Goal: Information Seeking & Learning: Learn about a topic

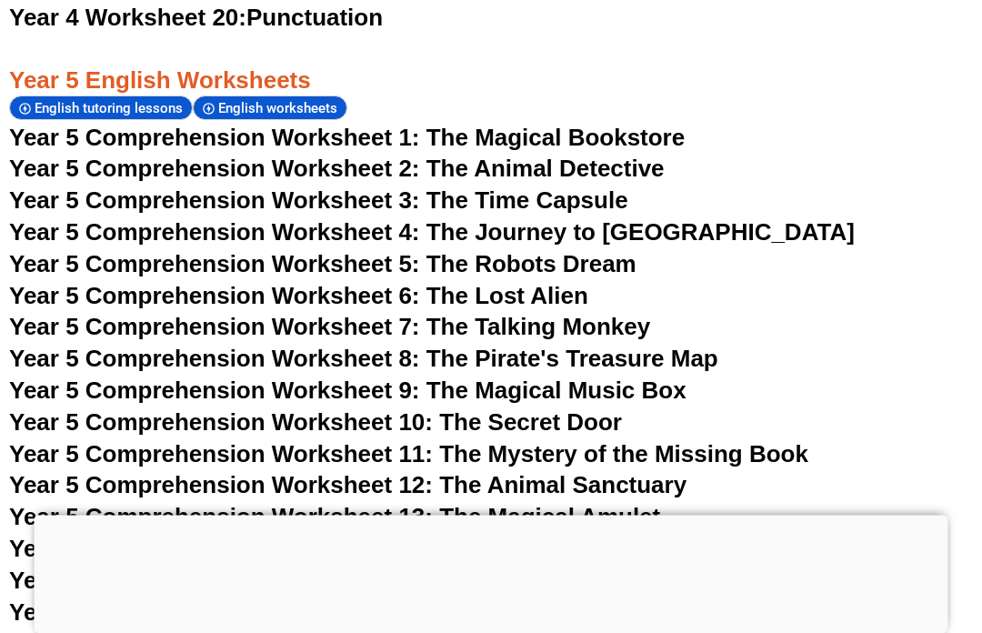
scroll to position [8130, 0]
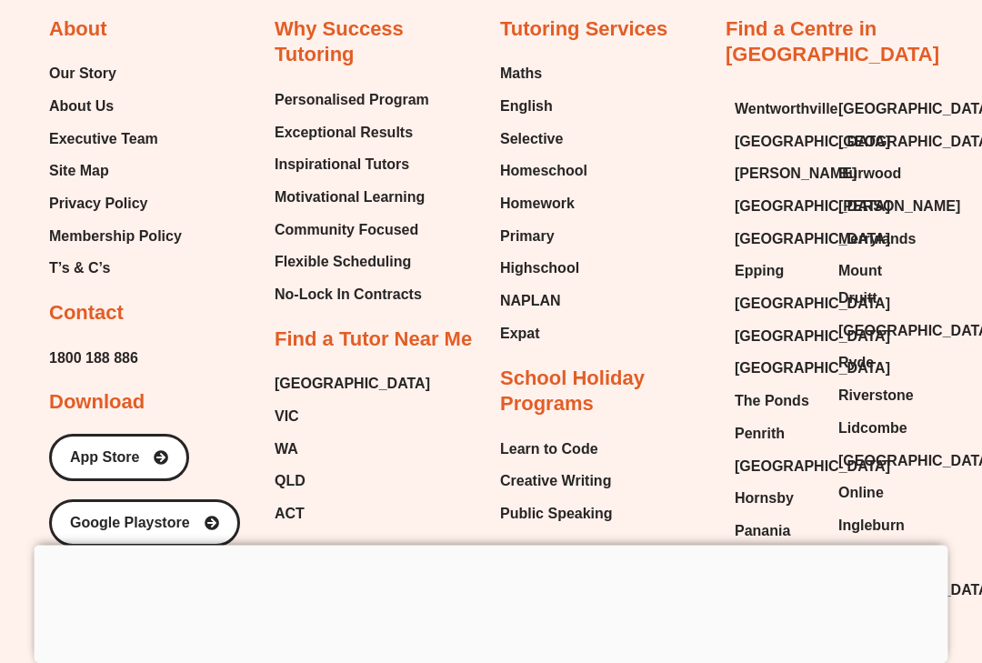
scroll to position [18673, 0]
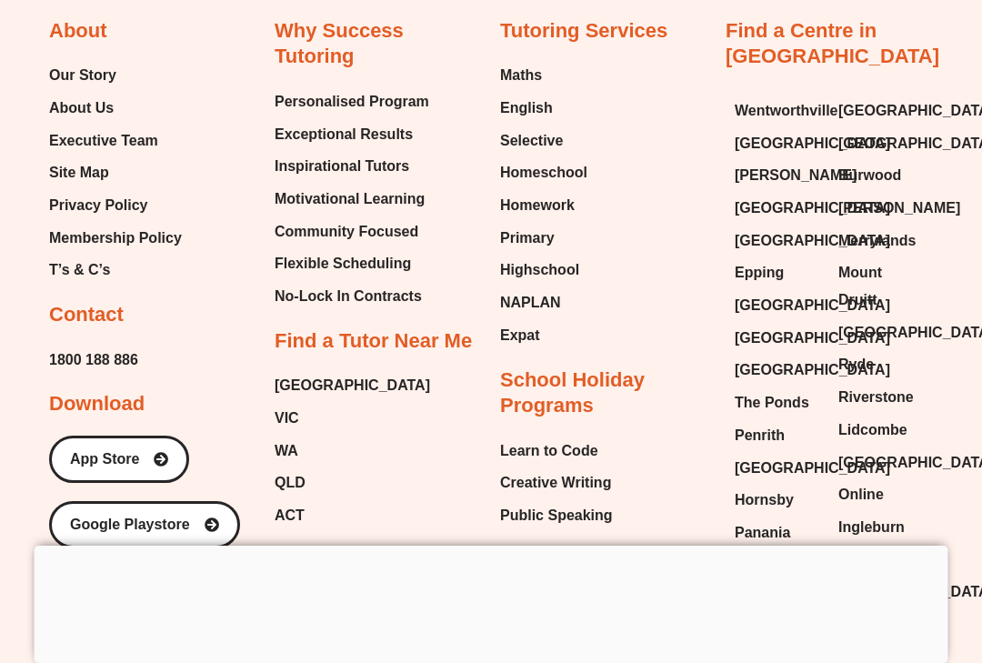
click at [358, 656] on span "Free Math Worksheets" at bounding box center [351, 669] width 155 height 27
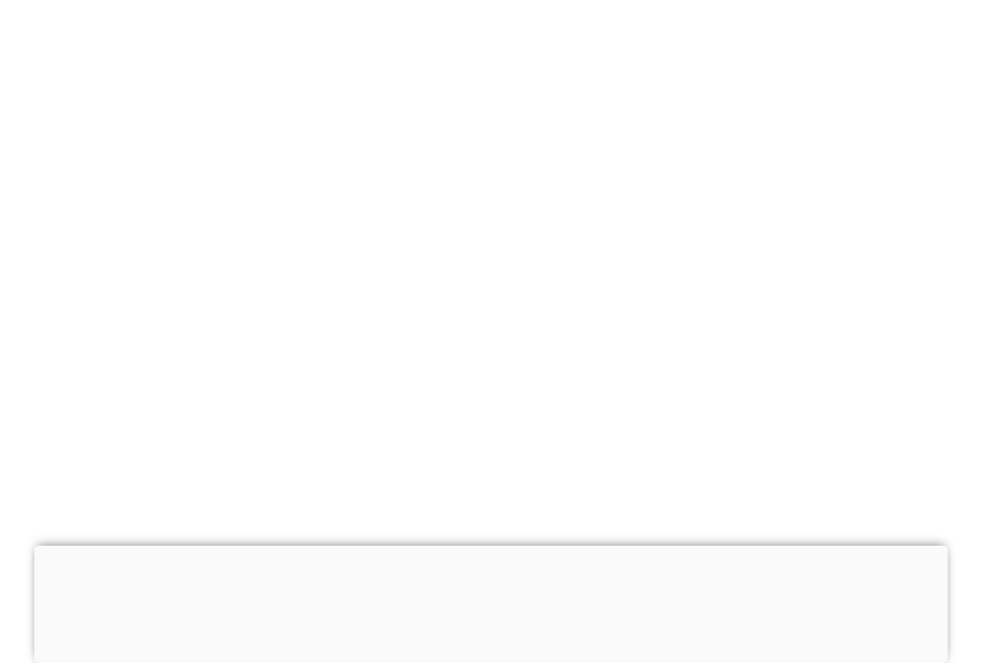
scroll to position [18706, 0]
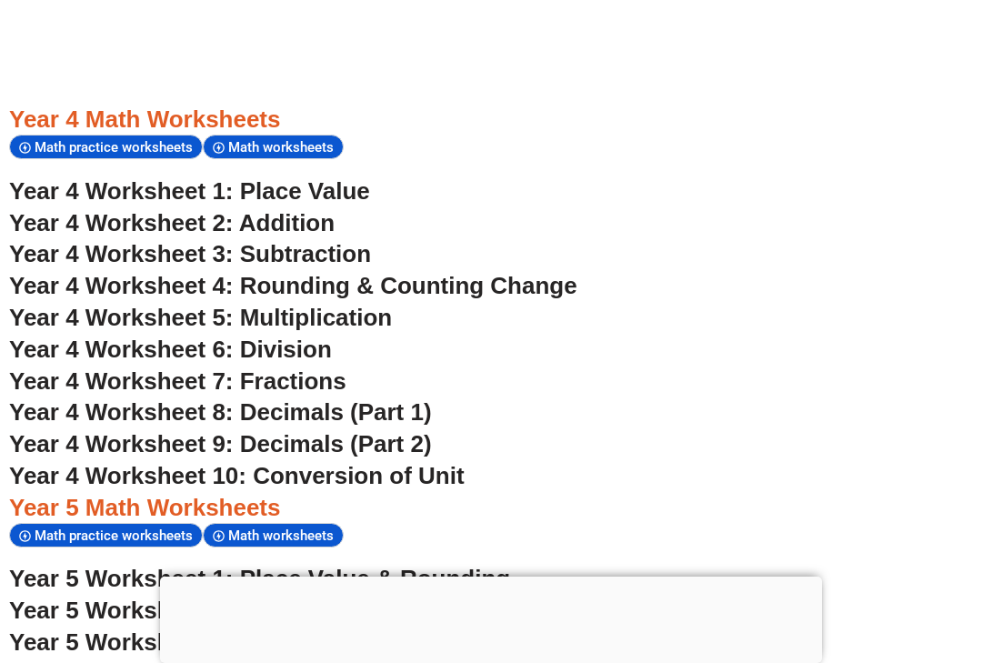
scroll to position [3008, 0]
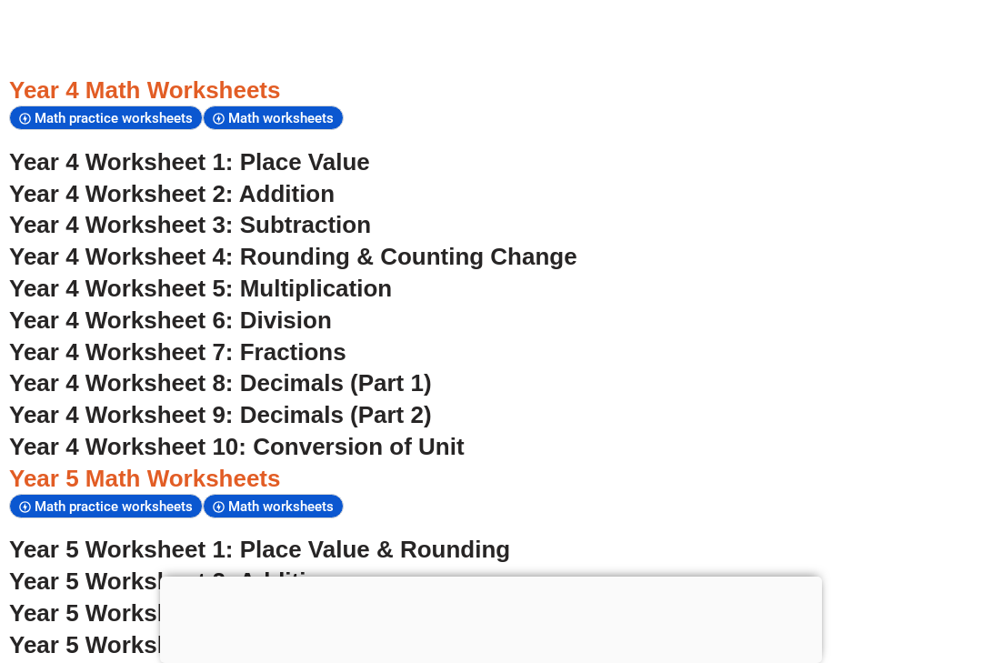
click at [332, 148] on span "Year 4 Worksheet 1: Place Value" at bounding box center [189, 161] width 361 height 27
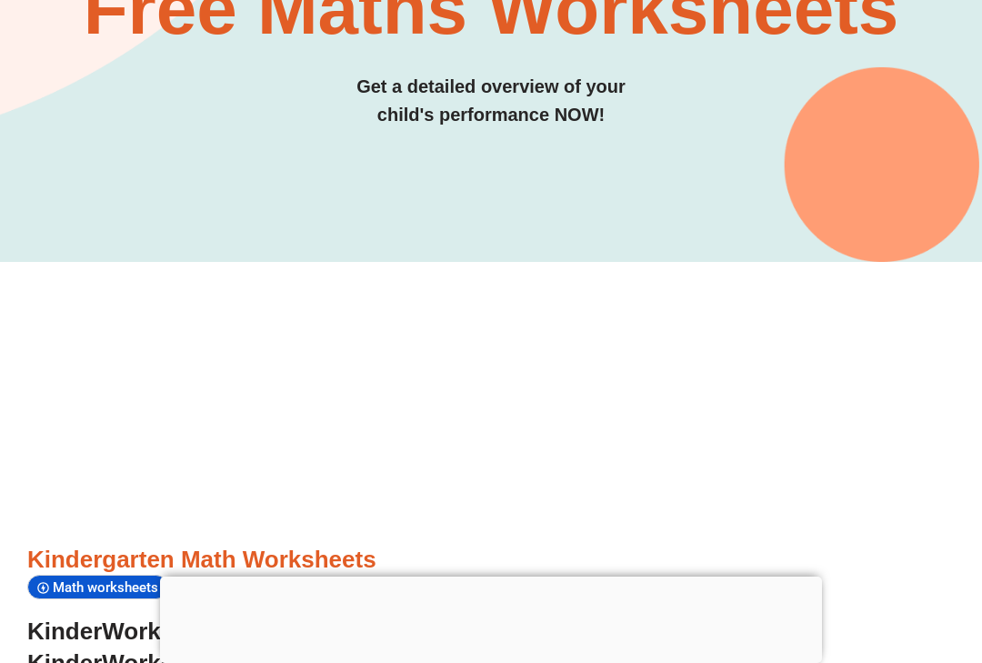
scroll to position [0, 0]
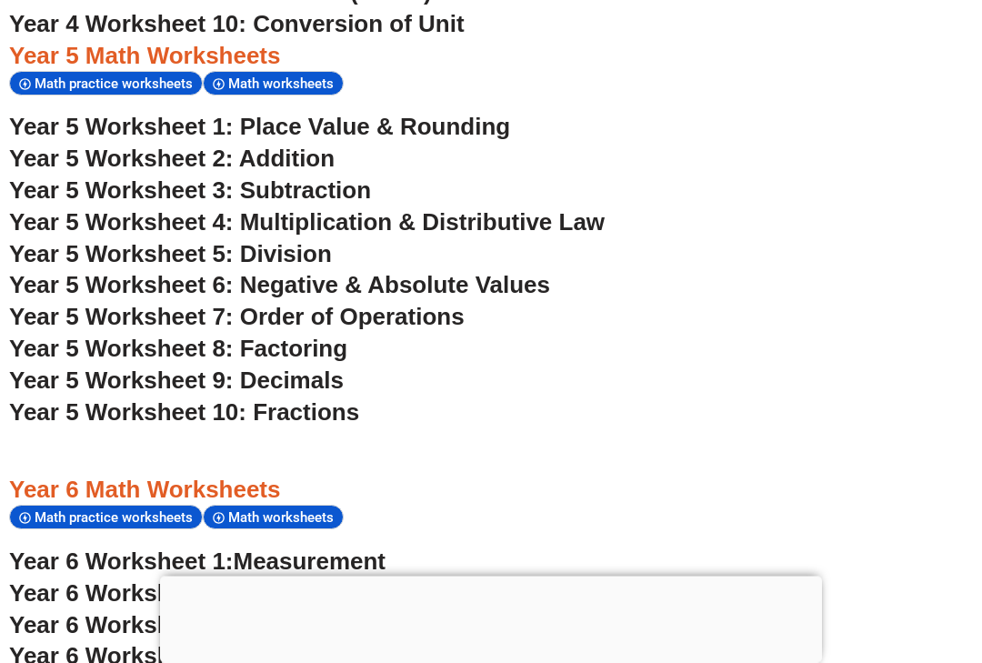
click at [492, 576] on div at bounding box center [491, 576] width 662 height 0
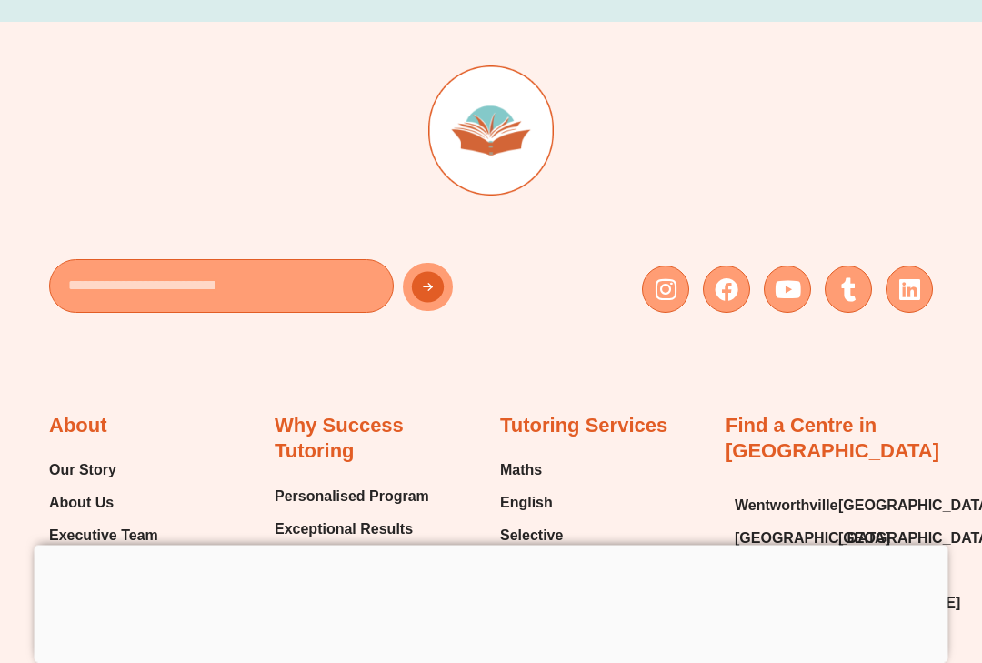
scroll to position [18207, 0]
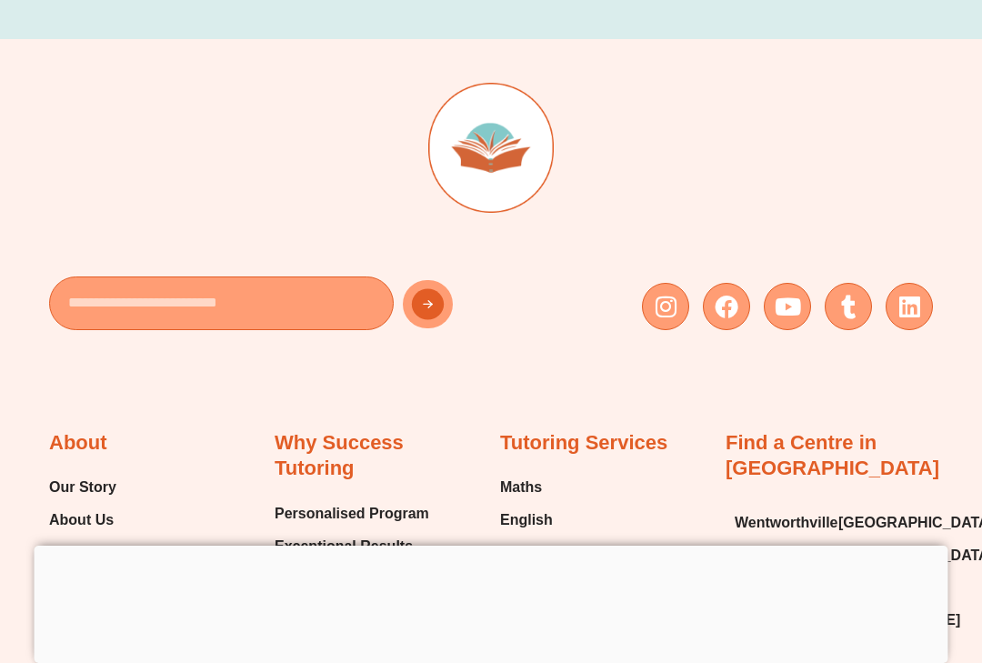
click at [537, 539] on span "Selective" at bounding box center [531, 552] width 63 height 27
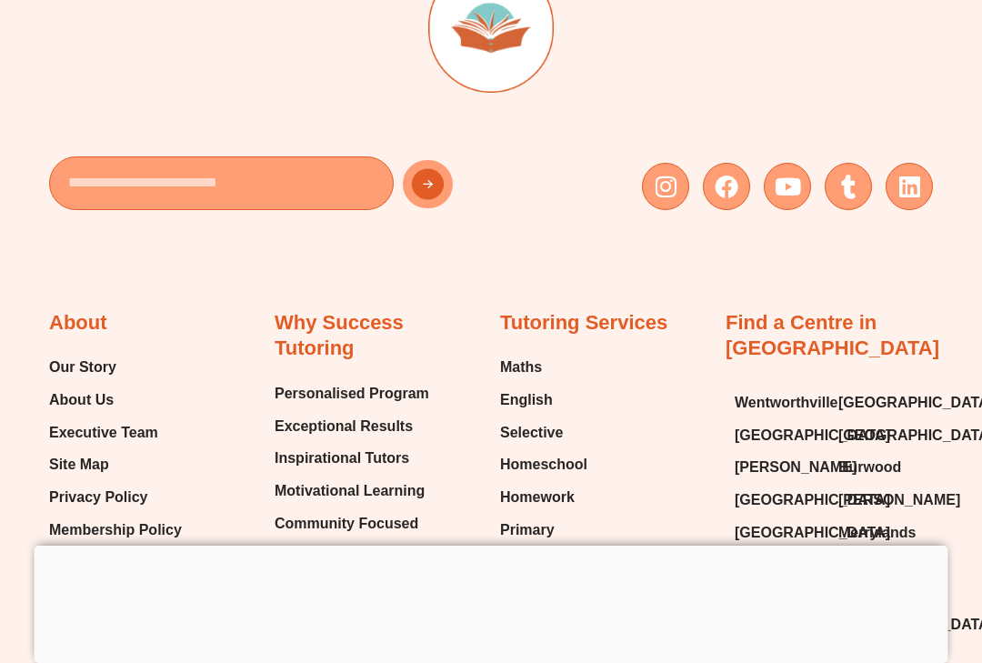
scroll to position [18280, 0]
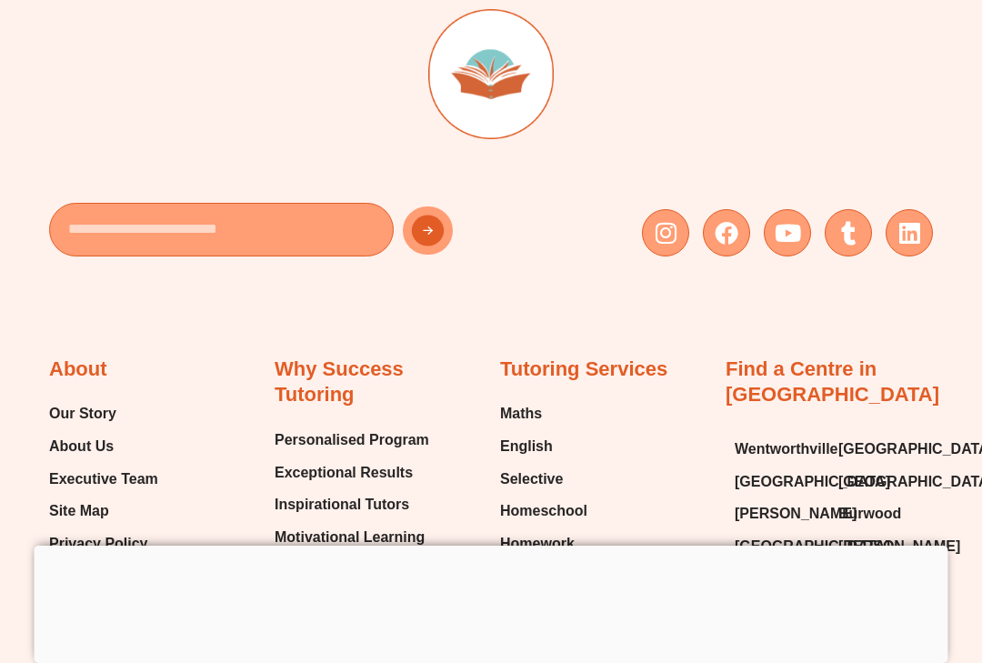
click at [540, 627] on span "NAPLAN" at bounding box center [530, 640] width 61 height 27
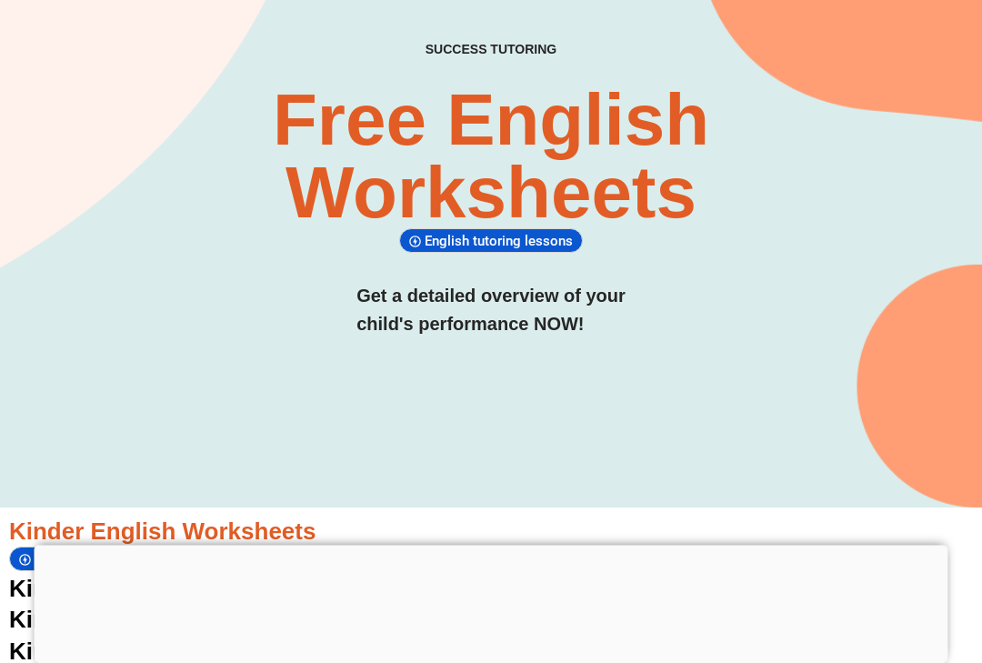
scroll to position [0, 0]
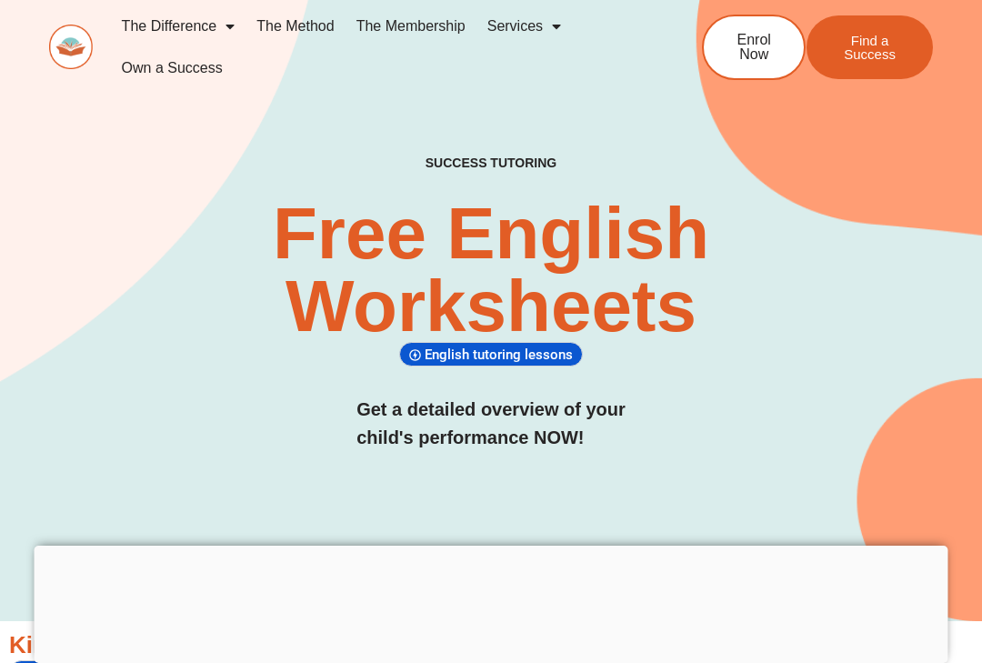
click at [559, 40] on span "Menu" at bounding box center [552, 26] width 18 height 33
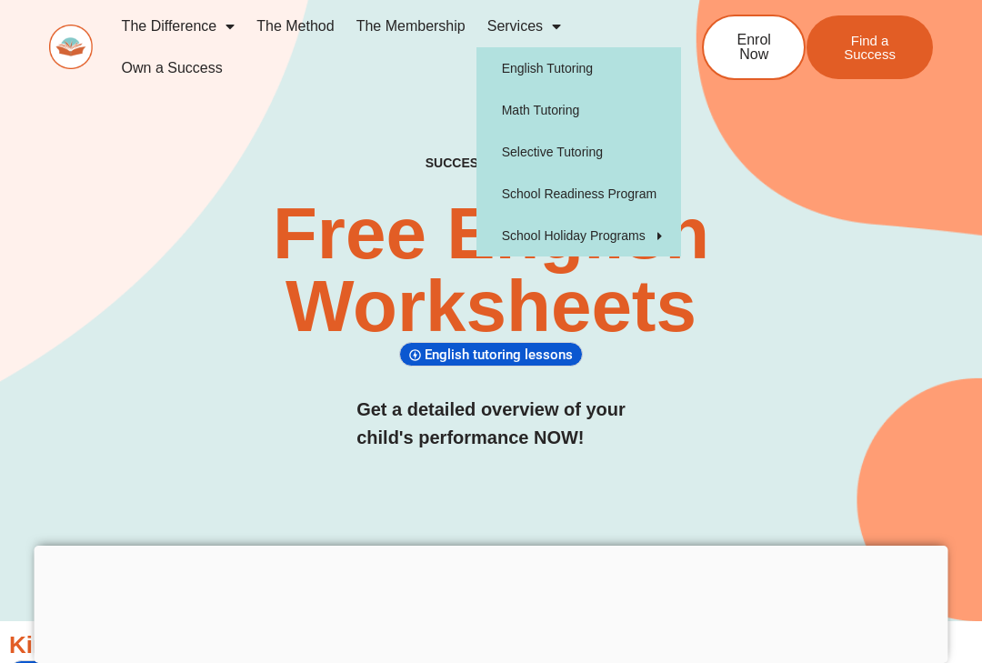
click at [617, 215] on link "School Holiday Programs" at bounding box center [578, 236] width 205 height 42
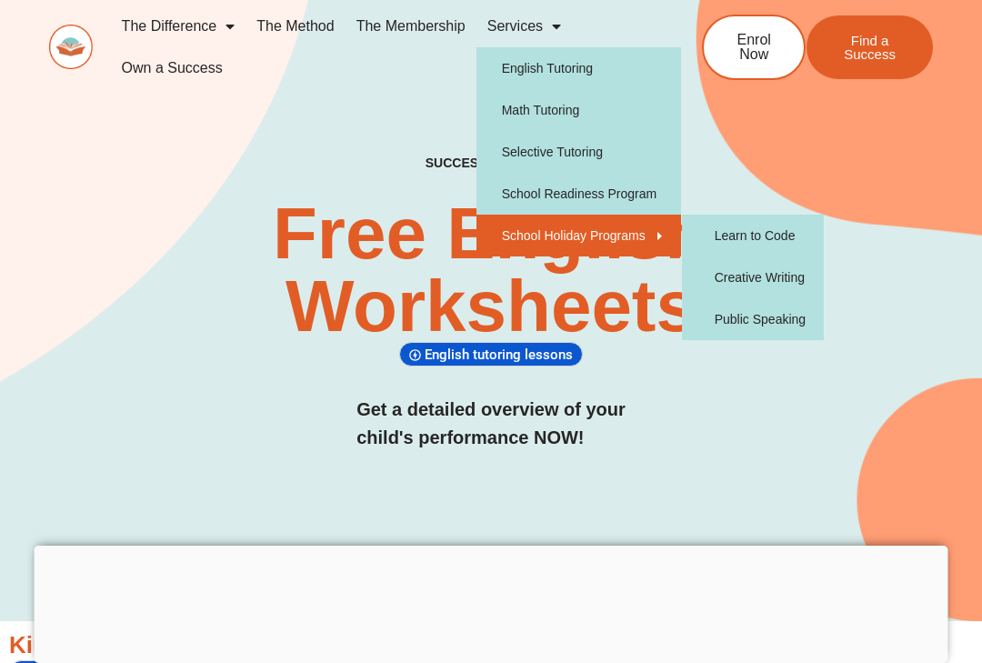
click at [611, 203] on link "School Readiness Program" at bounding box center [578, 194] width 205 height 42
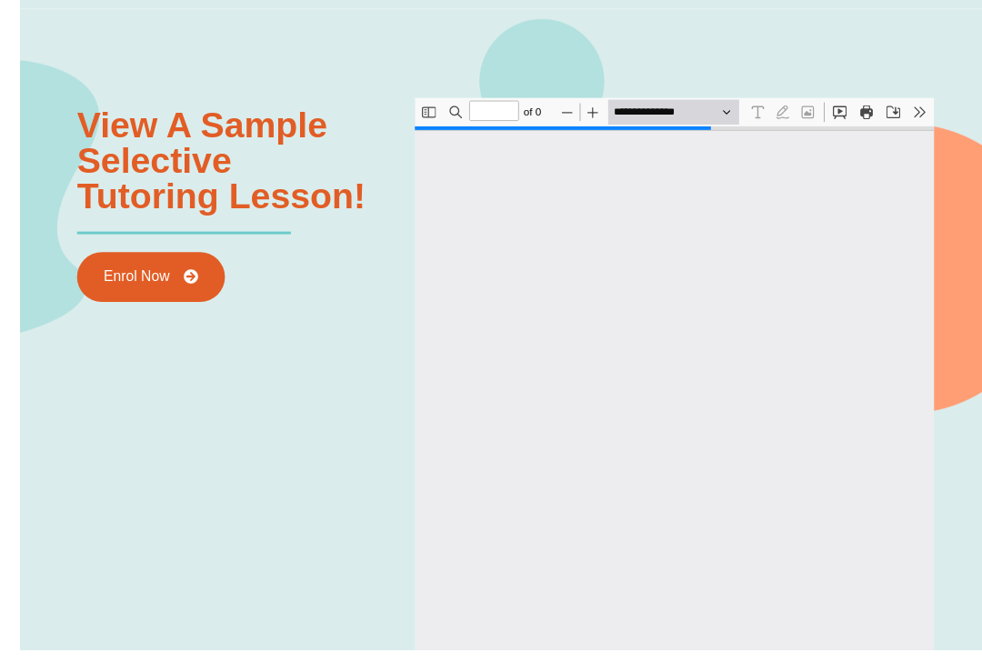
type input "*"
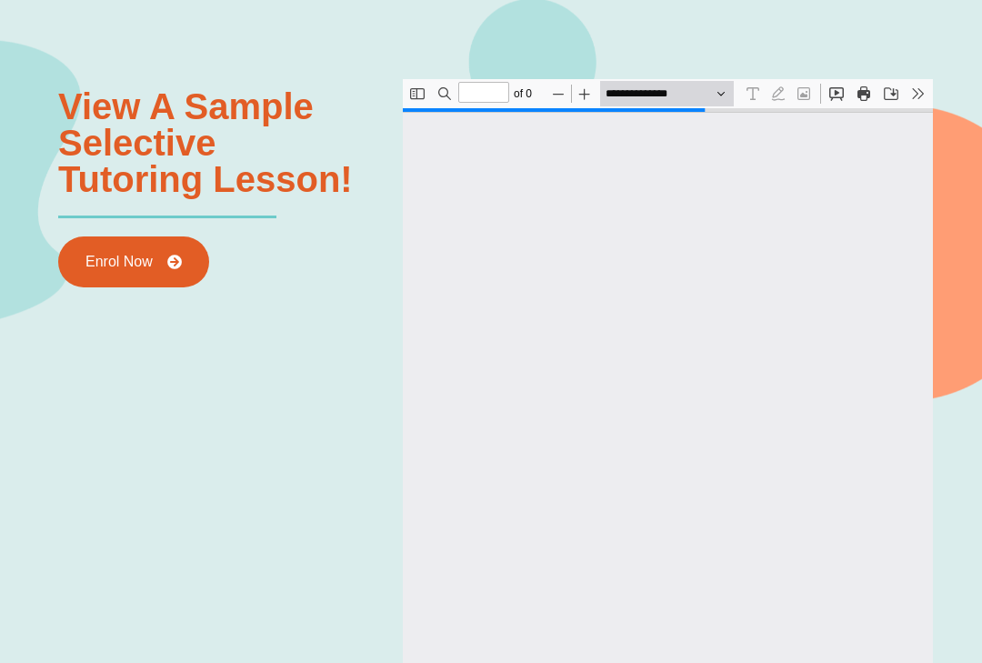
select select "******"
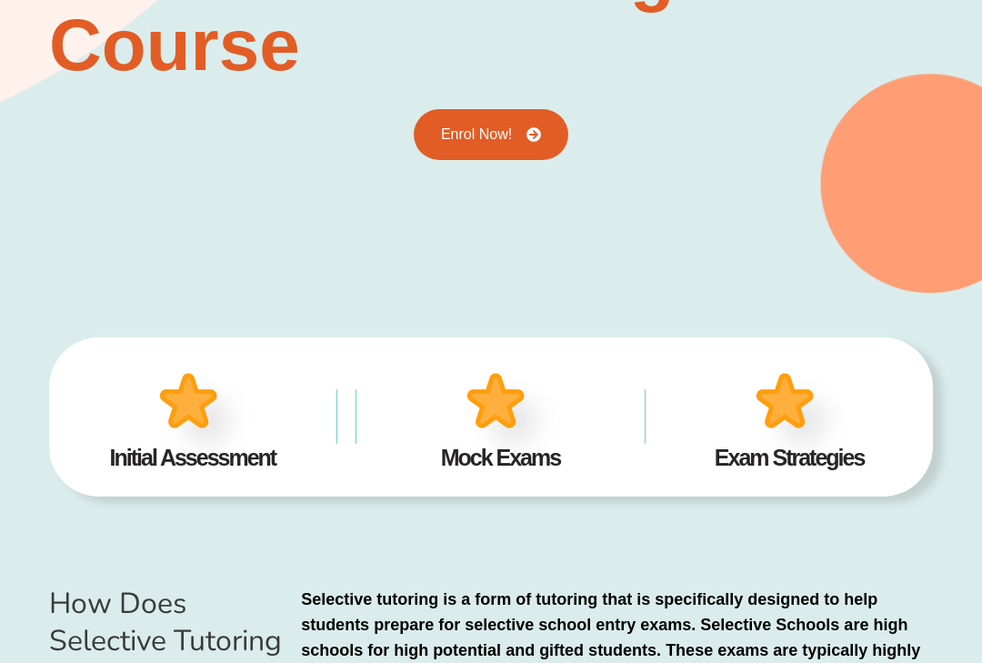
scroll to position [0, 0]
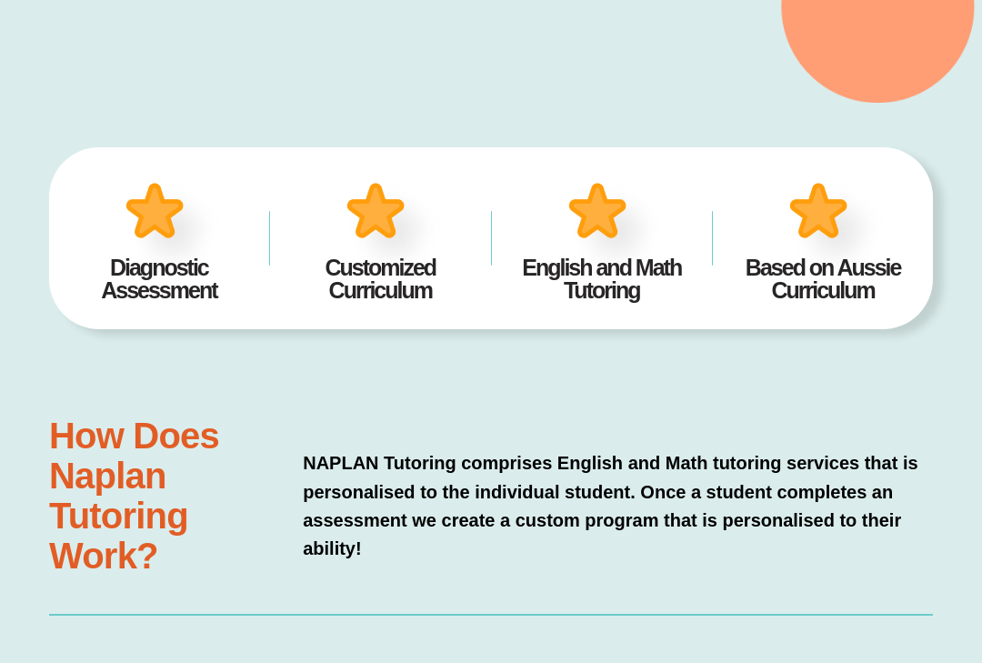
scroll to position [379, 0]
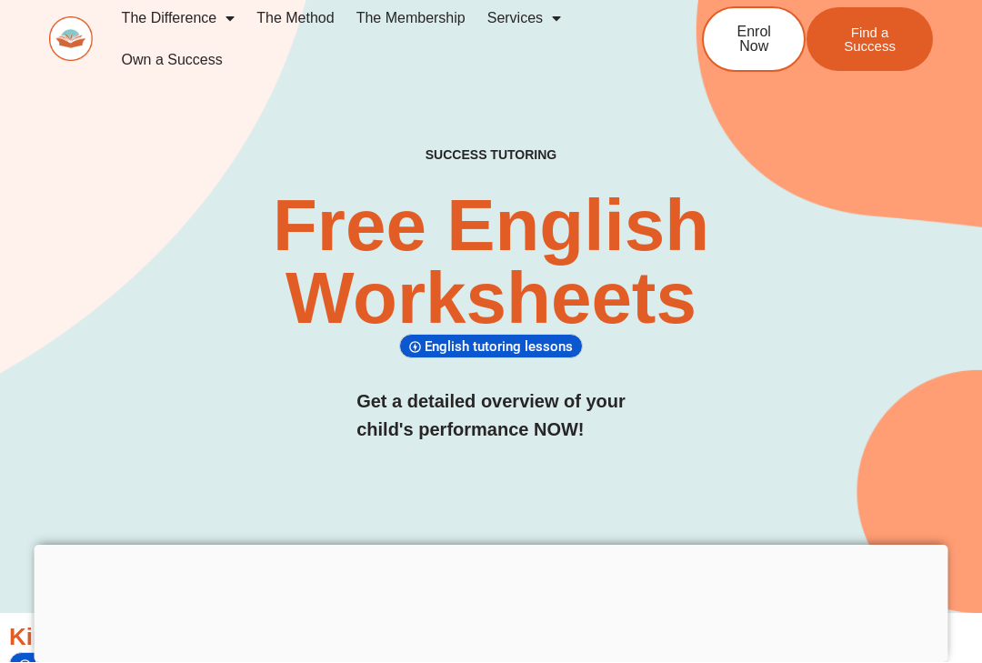
scroll to position [7, 0]
